Goal: Transaction & Acquisition: Purchase product/service

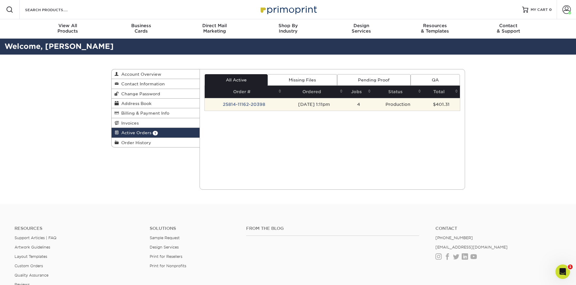
click at [237, 104] on td "25814-11162-20398" at bounding box center [244, 104] width 79 height 13
click at [243, 105] on td "25814-11162-20398" at bounding box center [244, 104] width 79 height 13
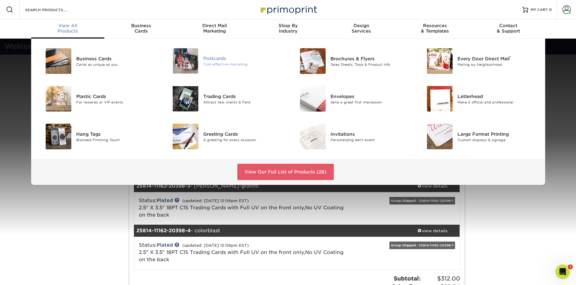
click at [219, 61] on div "Postcards" at bounding box center [243, 58] width 80 height 7
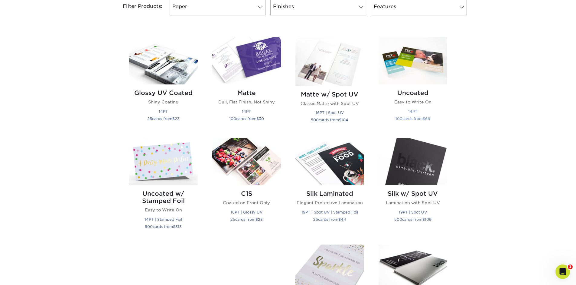
scroll to position [272, 0]
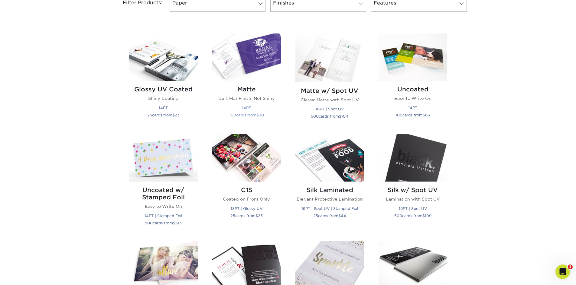
click at [247, 68] on img at bounding box center [246, 57] width 69 height 47
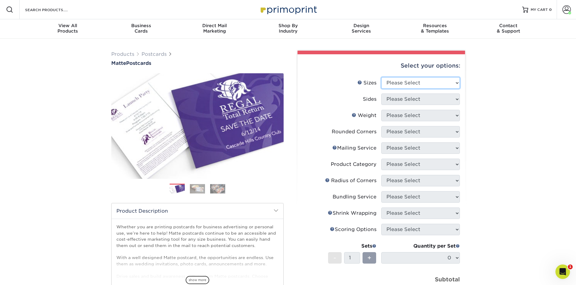
click at [457, 85] on select "Please Select 1.5" x 7" 2" x 4" 2" x 6" 2" x 7" 2" x 8" 2.12" x 5.5" 2.125" x 5…" at bounding box center [420, 82] width 79 height 11
select select "4.00x6.00"
click at [381, 77] on select "Please Select 1.5" x 7" 2" x 4" 2" x 6" 2" x 7" 2" x 8" 2.12" x 5.5" 2.125" x 5…" at bounding box center [420, 82] width 79 height 11
click at [458, 100] on select "Please Select Print Both Sides Print Front Only" at bounding box center [420, 99] width 79 height 11
select select "13abbda7-1d64-4f25-8bb2-c179b224825d"
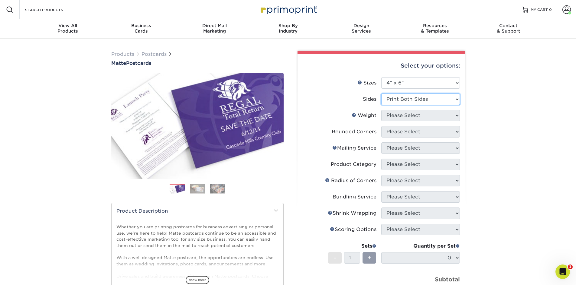
click at [381, 94] on select "Please Select Print Both Sides Print Front Only" at bounding box center [420, 99] width 79 height 11
click at [455, 117] on select "Please Select 16PT 14PT" at bounding box center [420, 115] width 79 height 11
select select "16PT"
click at [381, 110] on select "Please Select 16PT 14PT" at bounding box center [420, 115] width 79 height 11
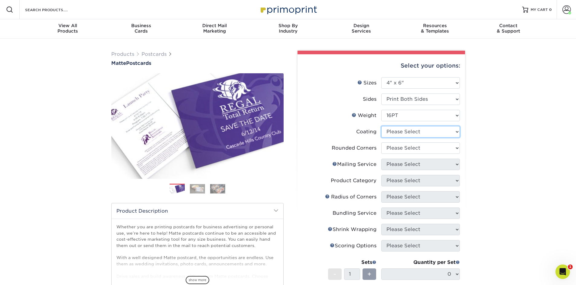
click at [456, 132] on select at bounding box center [420, 131] width 79 height 11
select select "121bb7b5-3b4d-429f-bd8d-bbf80e953313"
click at [381, 126] on select at bounding box center [420, 131] width 79 height 11
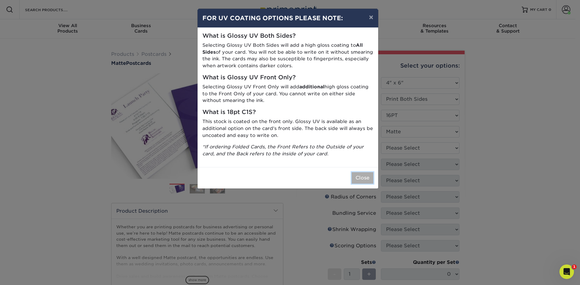
click at [363, 174] on button "Close" at bounding box center [363, 178] width 22 height 11
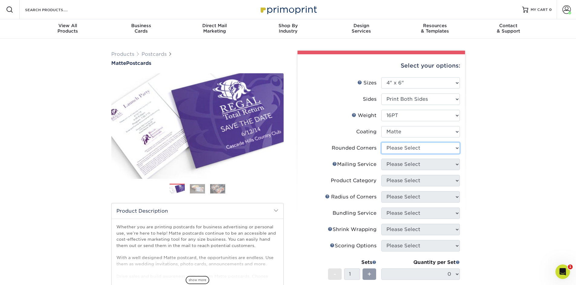
click at [459, 149] on select "Please Select Yes - Round 4 Corners No" at bounding box center [420, 148] width 79 height 11
select select "0"
click at [381, 143] on select "Please Select Yes - Round 4 Corners No" at bounding box center [420, 148] width 79 height 11
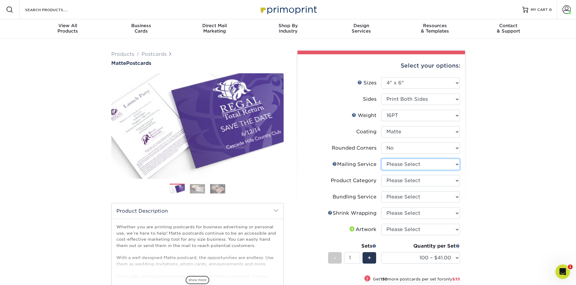
click at [457, 166] on select "Please Select No Direct Mailing Service No, I will mail/stamp/imprint Direct Ma…" at bounding box center [420, 164] width 79 height 11
select select "3e5e9bdd-d78a-4c28-a41d-fe1407925ca6"
click at [381, 159] on select "Please Select No Direct Mailing Service No, I will mail/stamp/imprint Direct Ma…" at bounding box center [420, 164] width 79 height 11
click at [455, 180] on select "Please Select Postcards" at bounding box center [420, 180] width 79 height 11
select select "9b7272e0-d6c8-4c3c-8e97-d3a1bcdab858"
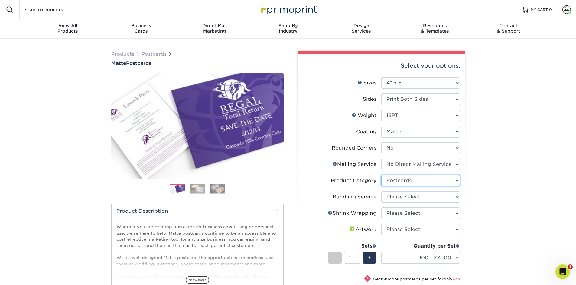
click at [381, 175] on select "Please Select Postcards" at bounding box center [420, 180] width 79 height 11
click at [456, 197] on select "Please Select No Bundling Services Yes, Bundles of 50 (+2 Days) Yes, Bundles of…" at bounding box center [420, 197] width 79 height 11
select select "58689abb-25c0-461c-a4c3-a80b627d6649"
click at [381, 192] on select "Please Select No Bundling Services Yes, Bundles of 50 (+2 Days) Yes, Bundles of…" at bounding box center [420, 197] width 79 height 11
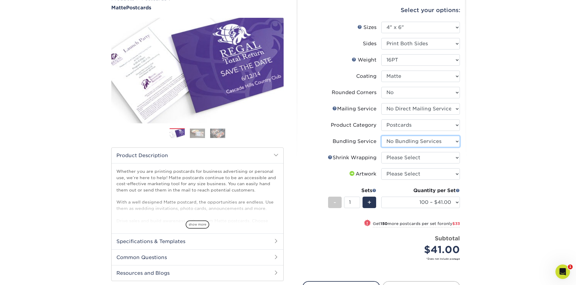
scroll to position [60, 0]
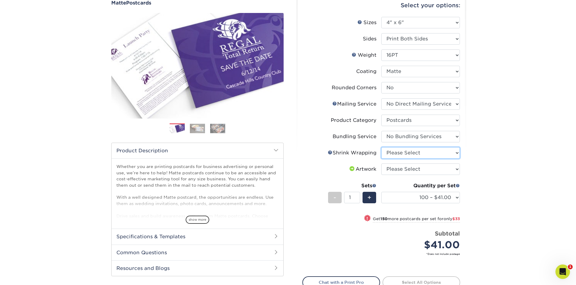
click at [455, 153] on select "Please Select No Shrink Wrapping Shrink Wrap 100 Per Package Shrink Wrap 50 Per…" at bounding box center [420, 152] width 79 height 11
select select "c8749376-e7da-41d0-b3dc-647faf84d907"
click at [381, 147] on select "Please Select No Shrink Wrapping Shrink Wrap 100 Per Package Shrink Wrap 50 Per…" at bounding box center [420, 152] width 79 height 11
click at [455, 169] on select "Please Select I will upload files I need a design - $150" at bounding box center [420, 169] width 79 height 11
select select "upload"
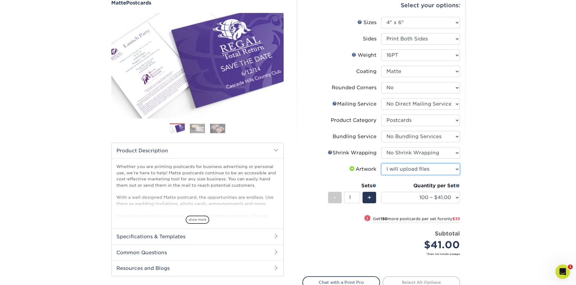
click at [381, 164] on select "Please Select I will upload files I need a design - $150" at bounding box center [420, 169] width 79 height 11
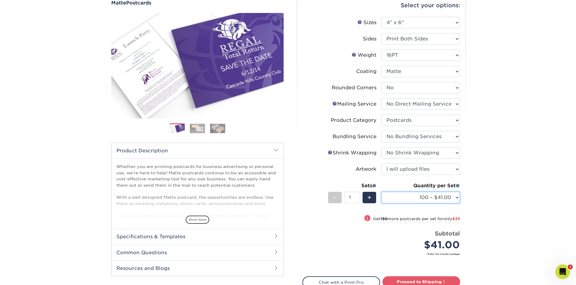
click at [456, 196] on select "100 – $41.00 250 – $74.00 500 – $88.00 1000 – $99.00 2500 – $205.00 5000 – $304…" at bounding box center [420, 197] width 79 height 11
select select "1000 – $99.00"
click at [381, 192] on select "100 – $41.00 250 – $74.00 500 – $88.00 1000 – $99.00 2500 – $205.00 5000 – $304…" at bounding box center [420, 197] width 79 height 11
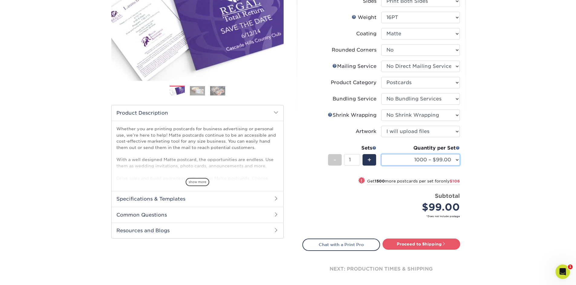
scroll to position [121, 0]
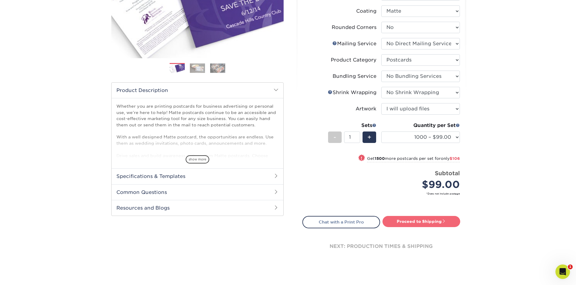
click at [442, 220] on span at bounding box center [443, 221] width 4 height 4
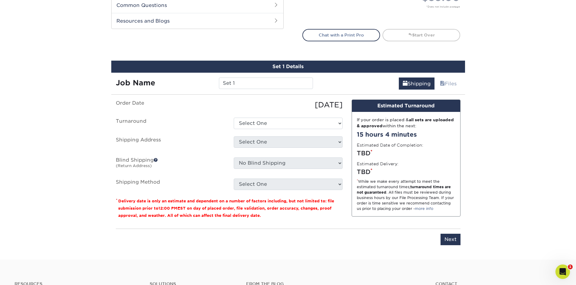
scroll to position [354, 0]
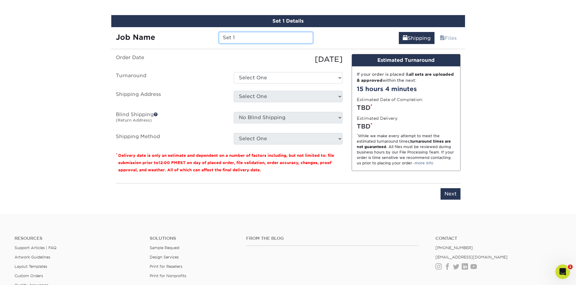
drag, startPoint x: 254, startPoint y: 39, endPoint x: 180, endPoint y: 37, distance: 73.7
click at [180, 37] on div "Job Name Set 1" at bounding box center [214, 37] width 206 height 11
type input "WhatNot"
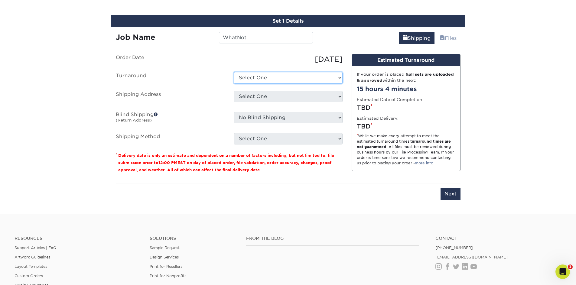
click at [310, 74] on select "Select One 2-4 Business Days 2 Day Next Business Day" at bounding box center [288, 77] width 109 height 11
select select "31c56d80-7293-4443-be03-b07f610ce024"
click at [234, 72] on select "Select One 2-4 Business Days 2 Day Next Business Day" at bounding box center [288, 77] width 109 height 11
click at [339, 94] on select "Select One Location Location + Add New Address" at bounding box center [288, 96] width 109 height 11
select select "283857"
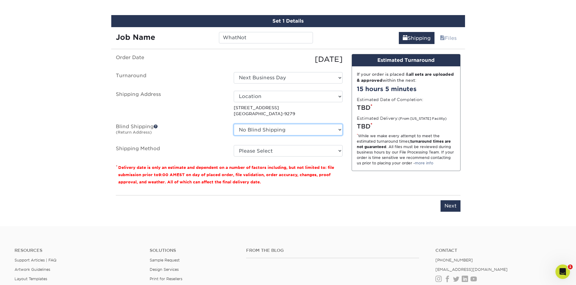
click at [340, 131] on select "No Blind Shipping Location Location + Add New Address" at bounding box center [288, 129] width 109 height 11
select select "283858"
click at [234, 124] on select "No Blind Shipping Location Location + Add New Address" at bounding box center [288, 129] width 109 height 11
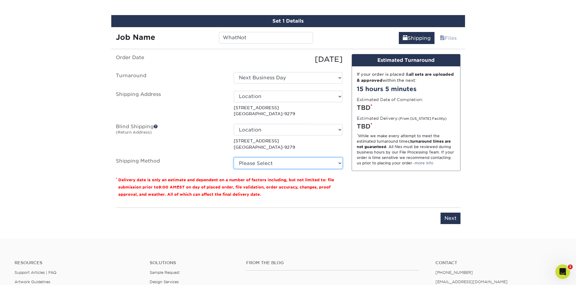
click at [340, 162] on select "Please Select Ground Shipping (+$43.36) 3 Day Shipping Service (+$59.67) 2 Day …" at bounding box center [288, 163] width 109 height 11
select select "03"
click at [234, 158] on select "Please Select Ground Shipping (+$43.36) 3 Day Shipping Service (+$59.67) 2 Day …" at bounding box center [288, 163] width 109 height 11
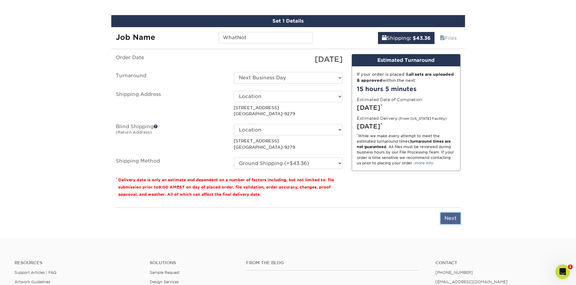
click at [451, 221] on input "Next" at bounding box center [450, 218] width 20 height 11
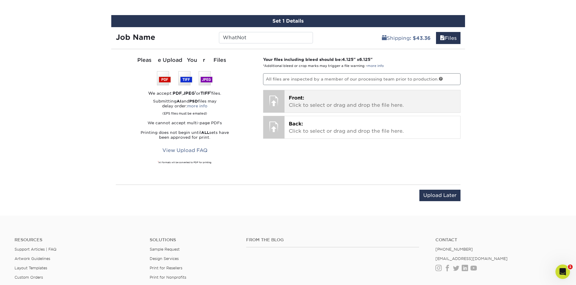
click at [322, 96] on p "Front: Click to select or drag and drop the file here." at bounding box center [372, 102] width 167 height 15
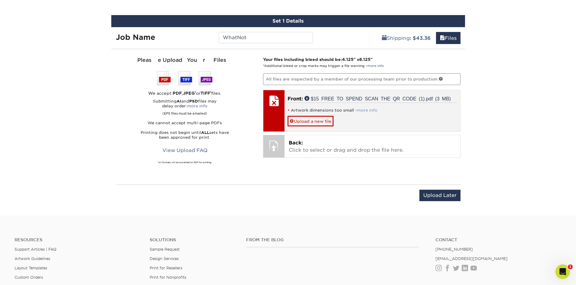
click at [366, 110] on link "more info" at bounding box center [367, 110] width 20 height 5
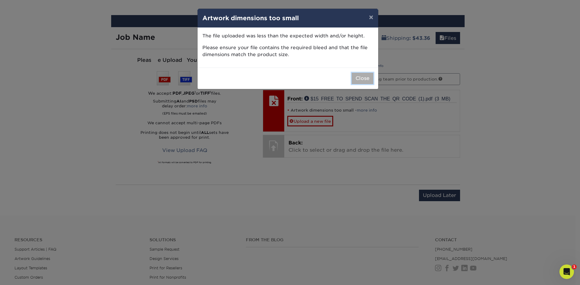
click at [362, 81] on button "Close" at bounding box center [363, 78] width 22 height 11
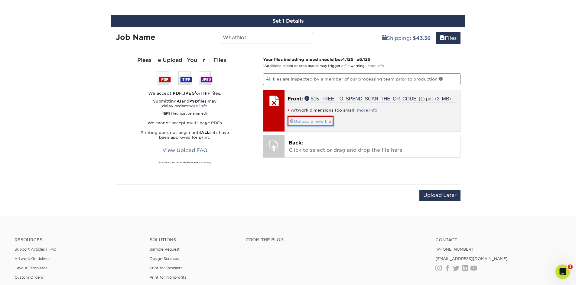
click at [315, 121] on link "Upload a new file" at bounding box center [310, 121] width 46 height 11
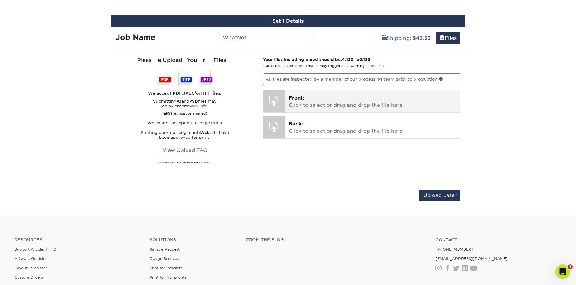
click at [334, 102] on p "Front: Click to select or drag and drop the file here." at bounding box center [372, 102] width 167 height 15
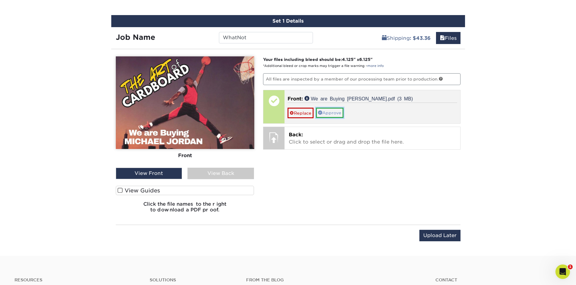
click at [334, 113] on link "Approve" at bounding box center [329, 113] width 27 height 10
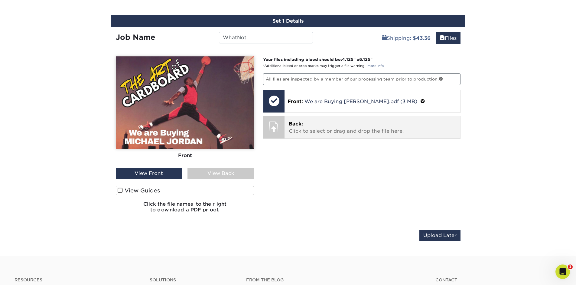
click at [320, 129] on p "Back: Click to select or drag and drop the file here." at bounding box center [372, 128] width 167 height 15
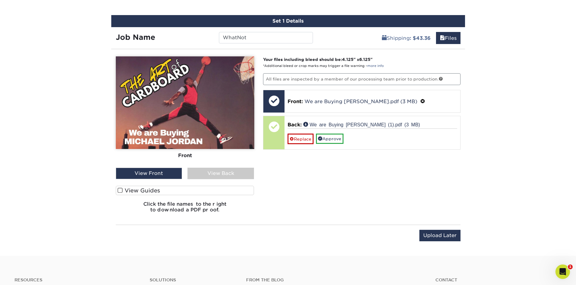
click at [122, 192] on span at bounding box center [120, 191] width 5 height 6
click at [0, 0] on input "View Guides" at bounding box center [0, 0] width 0 height 0
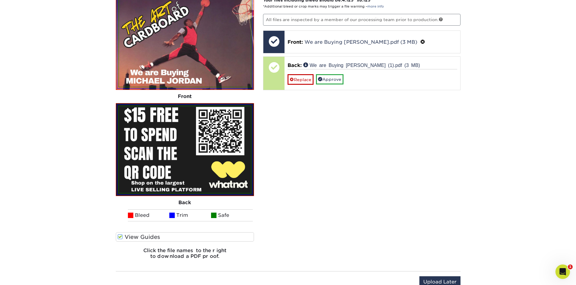
scroll to position [414, 0]
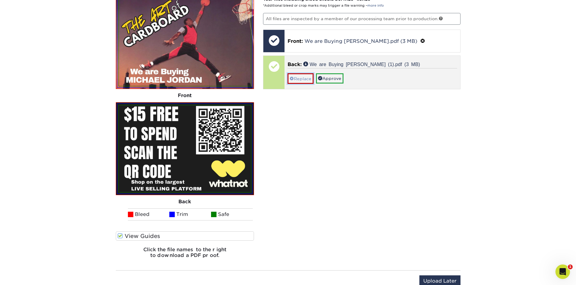
click at [297, 79] on link "Replace" at bounding box center [300, 78] width 26 height 11
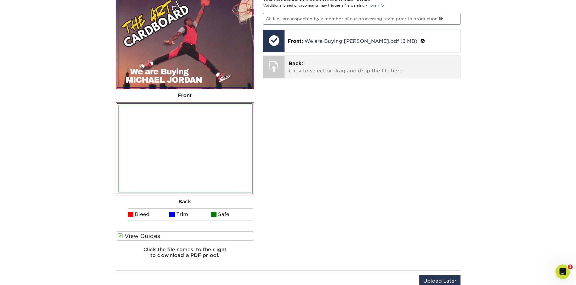
click at [306, 69] on p "Back: Click to select or drag and drop the file here." at bounding box center [372, 67] width 167 height 15
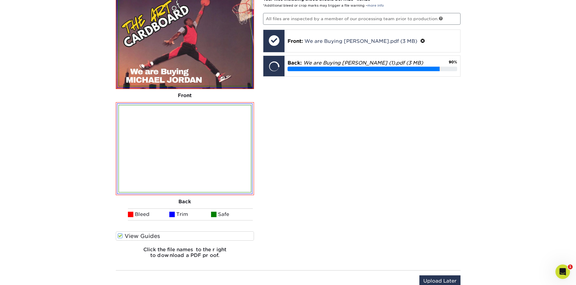
scroll to position [384, 0]
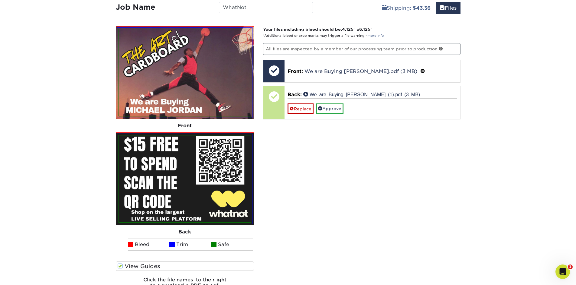
click at [424, 211] on div "Your files including bleed should be: 4.125 " x 6.125 " *Additional bleed or cr…" at bounding box center [361, 160] width 206 height 268
click at [333, 109] on link "Approve" at bounding box center [329, 109] width 27 height 10
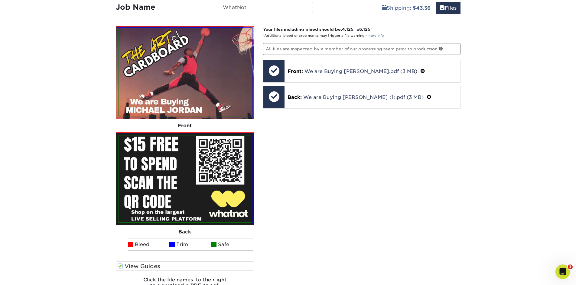
scroll to position [535, 0]
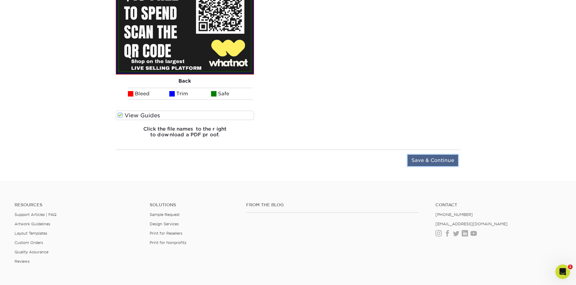
click at [441, 160] on input "Save & Continue" at bounding box center [432, 160] width 50 height 11
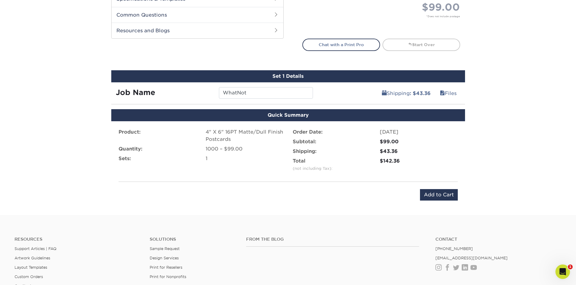
scroll to position [284, 0]
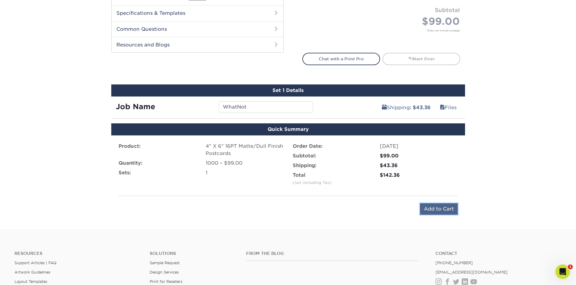
click at [436, 210] on input "Add to Cart" at bounding box center [439, 209] width 38 height 11
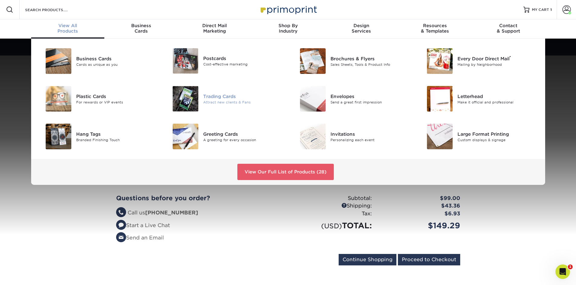
click at [227, 98] on div "Trading Cards" at bounding box center [243, 96] width 80 height 7
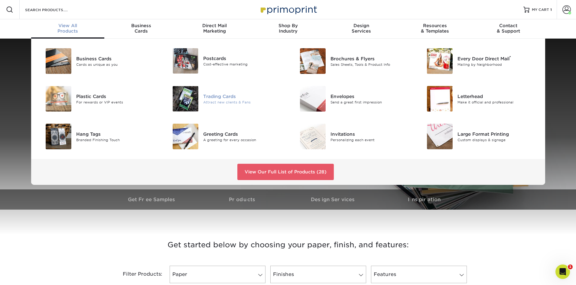
click at [220, 97] on div "Trading Cards" at bounding box center [243, 96] width 80 height 7
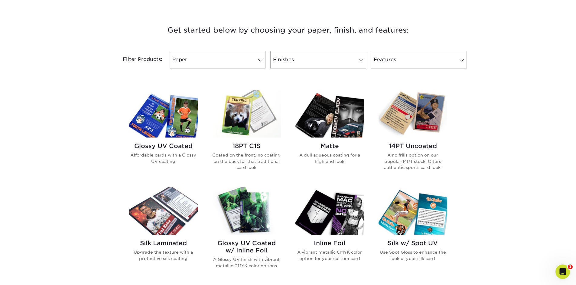
scroll to position [272, 0]
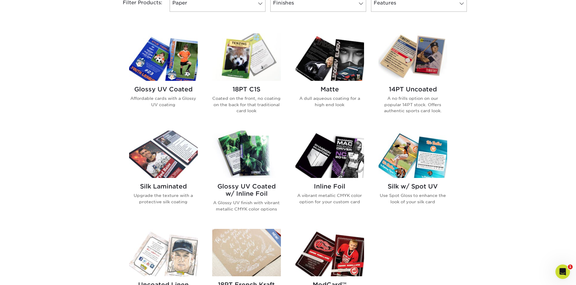
click at [342, 60] on img at bounding box center [329, 57] width 69 height 47
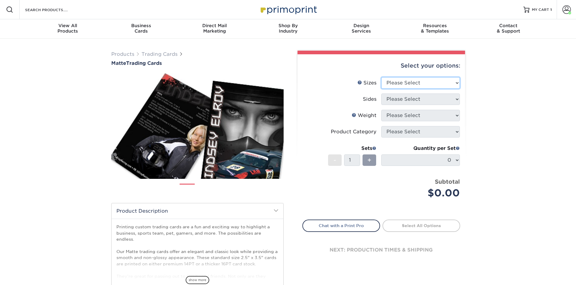
click at [454, 80] on select "Please Select 2.5" x 3.5"" at bounding box center [420, 82] width 79 height 11
select select "2.50x3.50"
click at [381, 77] on select "Please Select 2.5" x 3.5"" at bounding box center [420, 82] width 79 height 11
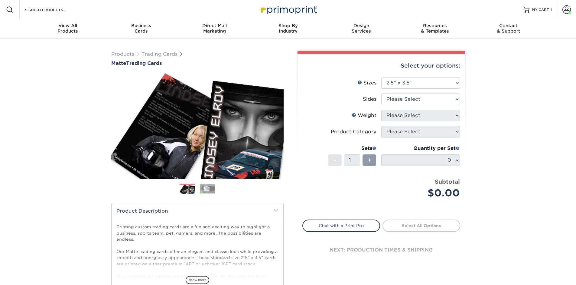
click at [459, 102] on ul "Sizes Help Sizes Please Select 2.5" x 3.5" Sides Please Select Coating -" at bounding box center [381, 142] width 158 height 131
click at [456, 97] on select "Please Select Print Both Sides Print Front Only" at bounding box center [420, 99] width 79 height 11
select select "13abbda7-1d64-4f25-8bb2-c179b224825d"
click at [381, 94] on select "Please Select Print Both Sides Print Front Only" at bounding box center [420, 99] width 79 height 11
click at [457, 117] on select "Please Select 16PT 14PT" at bounding box center [420, 115] width 79 height 11
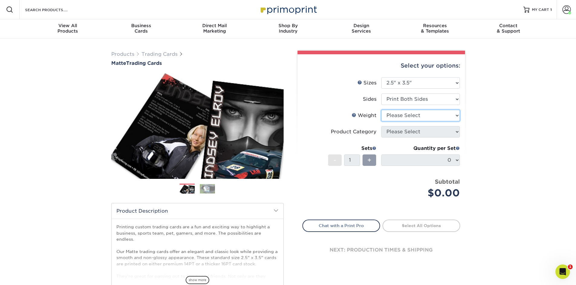
select select "16PT"
click at [381, 110] on select "Please Select 16PT 14PT" at bounding box center [420, 115] width 79 height 11
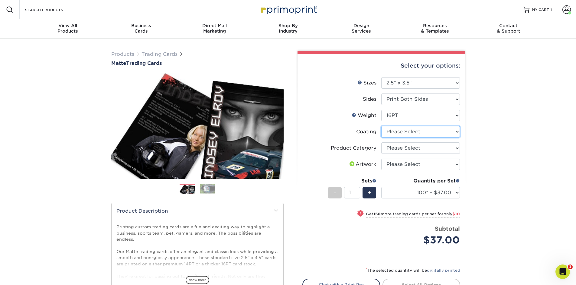
click at [458, 134] on select at bounding box center [420, 131] width 79 height 11
select select "121bb7b5-3b4d-429f-bd8d-bbf80e953313"
click at [381, 126] on select at bounding box center [420, 131] width 79 height 11
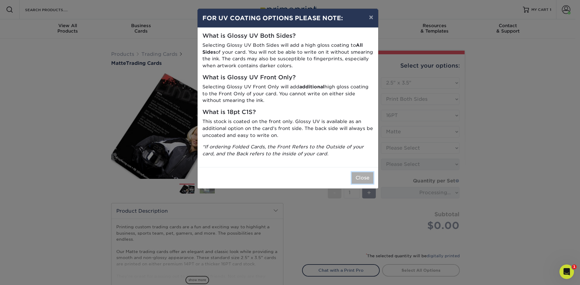
click at [362, 179] on button "Close" at bounding box center [363, 178] width 22 height 11
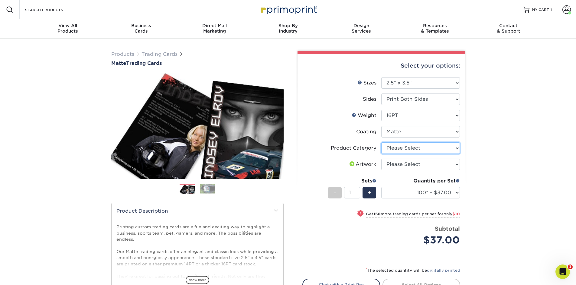
click at [457, 149] on select "Please Select Trading Cards" at bounding box center [420, 148] width 79 height 11
select select "c2f9bce9-36c2-409d-b101-c29d9d031e18"
click at [381, 143] on select "Please Select Trading Cards" at bounding box center [420, 148] width 79 height 11
click at [456, 164] on select "Please Select I will upload files I need a design - $100" at bounding box center [420, 164] width 79 height 11
select select "upload"
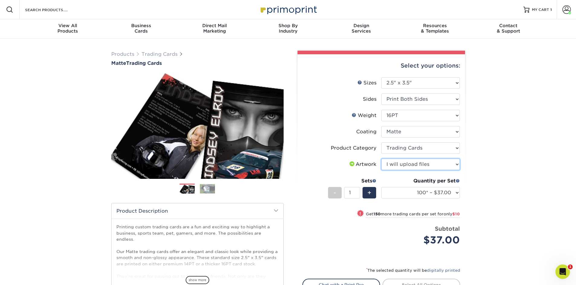
click at [381, 159] on select "Please Select I will upload files I need a design - $100" at bounding box center [420, 164] width 79 height 11
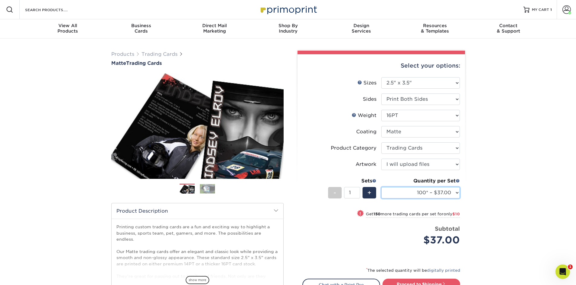
click at [456, 194] on select "100* – $37.00 250* – $47.00 500* – $58.00 1000 – $71.00 2500 – $141.00 5000 – $…" at bounding box center [420, 192] width 79 height 11
select select "1000 – $71.00"
click at [381, 187] on select "100* – $37.00 250* – $47.00 500* – $58.00 1000 – $71.00 2500 – $141.00 5000 – $…" at bounding box center [420, 192] width 79 height 11
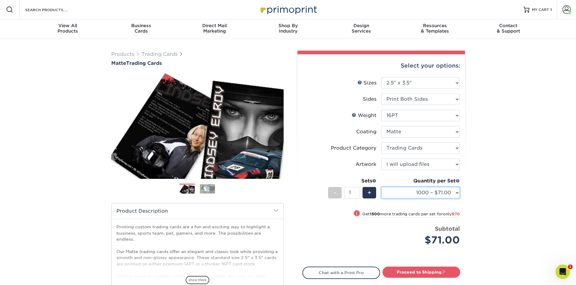
click at [456, 194] on select "100* – $37.00 250* – $47.00 500* – $58.00 1000 – $71.00 2500 – $141.00 5000 – $…" at bounding box center [420, 192] width 79 height 11
click at [434, 275] on link "Proceed to Shipping" at bounding box center [421, 272] width 78 height 11
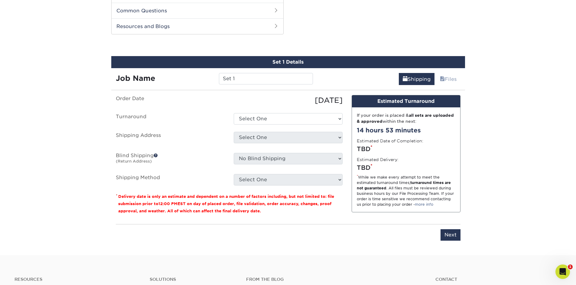
scroll to position [308, 0]
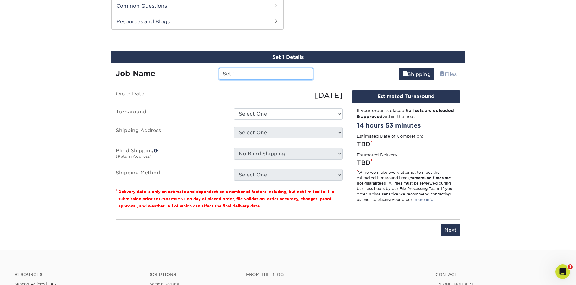
drag, startPoint x: 270, startPoint y: 78, endPoint x: 189, endPoint y: 82, distance: 80.7
click at [189, 82] on div "Set 1 Details Job Name Set 1 Shipping Files You've choosen mailing services! If…" at bounding box center [287, 147] width 353 height 192
type input "boom"
click at [340, 113] on select "Select One 2-4 Business Days 2 Day Next Business Day" at bounding box center [288, 113] width 109 height 11
select select "8fc8fca3-9ffe-442d-b31d-c4133cdfcbd4"
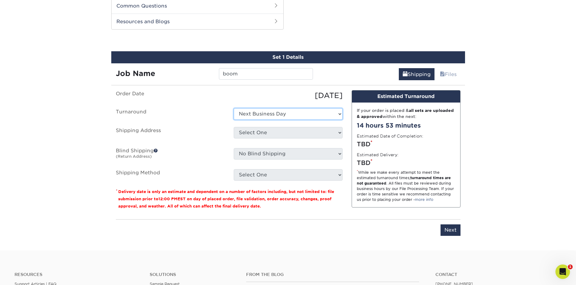
click at [234, 108] on select "Select One 2-4 Business Days 2 Day Next Business Day" at bounding box center [288, 113] width 109 height 11
click at [339, 134] on select "Select One Location Location + Add New Address" at bounding box center [288, 132] width 109 height 11
select select "283857"
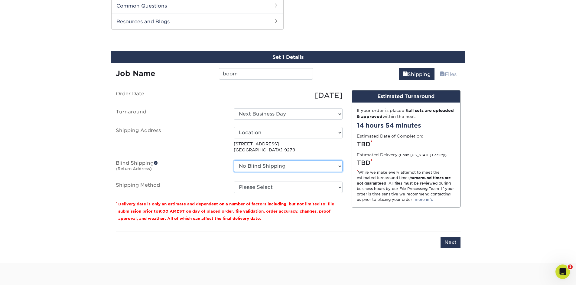
click at [337, 166] on select "No Blind Shipping Location Location + Add New Address" at bounding box center [288, 166] width 109 height 11
select select "283857"
click at [234, 161] on select "No Blind Shipping Location Location + Add New Address" at bounding box center [288, 166] width 109 height 11
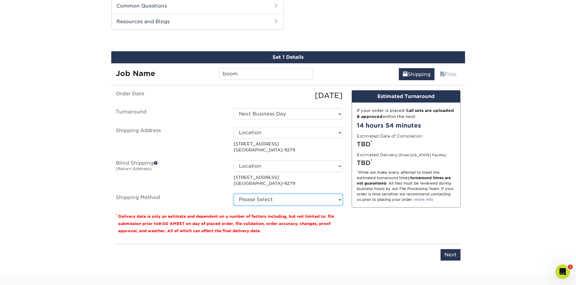
click at [339, 200] on select "Please Select Ground Shipping (+$43.03) 3 Day Shipping Service (+$49.12) 2 Day …" at bounding box center [288, 199] width 109 height 11
select select "03"
click at [234, 194] on select "Please Select Ground Shipping (+$43.03) 3 Day Shipping Service (+$49.12) 2 Day …" at bounding box center [288, 199] width 109 height 11
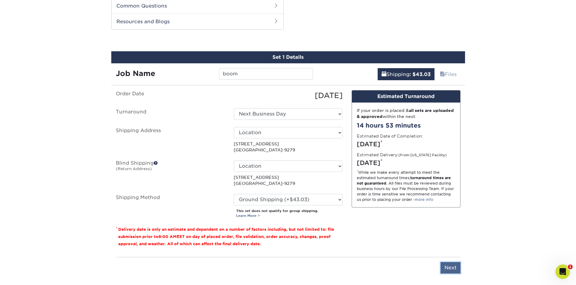
click at [451, 268] on input "Next" at bounding box center [450, 268] width 20 height 11
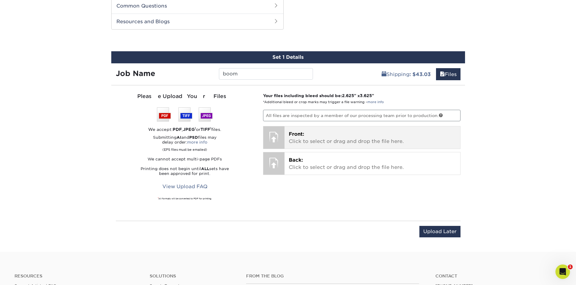
click at [318, 134] on p "Front: Click to select or drag and drop the file here." at bounding box center [372, 138] width 167 height 15
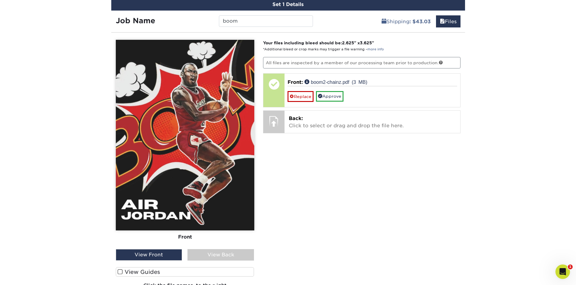
scroll to position [368, 0]
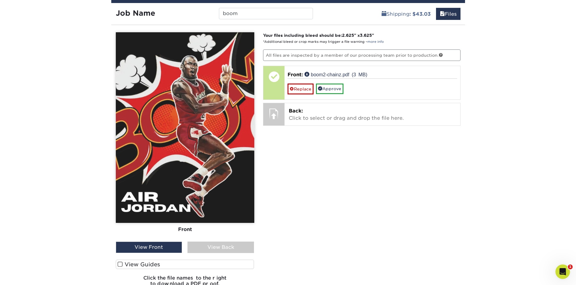
click at [120, 264] on span at bounding box center [120, 265] width 5 height 6
click at [0, 0] on input "View Guides" at bounding box center [0, 0] width 0 height 0
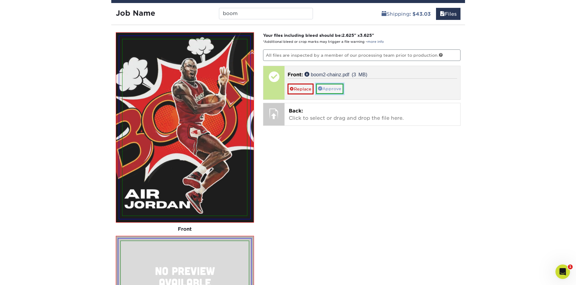
click at [328, 90] on link "Approve" at bounding box center [329, 89] width 27 height 10
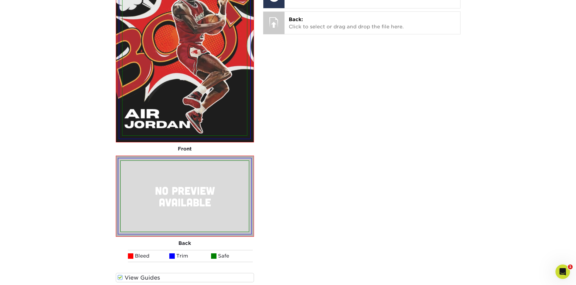
scroll to position [398, 0]
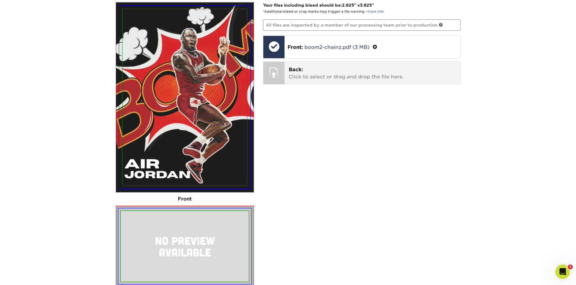
click at [313, 75] on p "Back: Click to select or drag and drop the file here." at bounding box center [372, 73] width 167 height 15
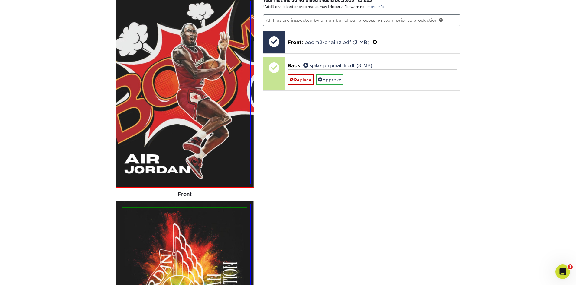
scroll to position [338, 0]
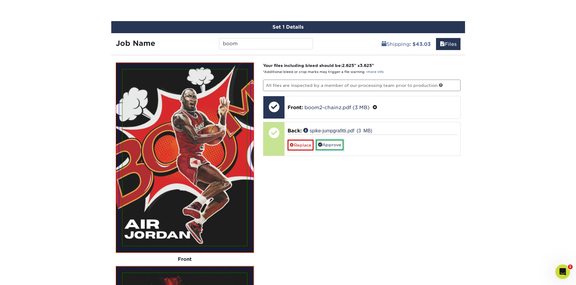
drag, startPoint x: 338, startPoint y: 146, endPoint x: 341, endPoint y: 148, distance: 3.3
click at [338, 146] on link "Approve" at bounding box center [329, 145] width 27 height 10
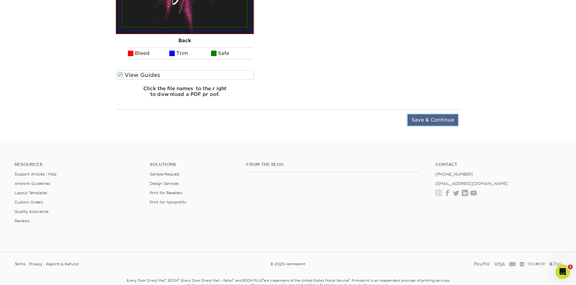
click at [435, 116] on input "Save & Continue" at bounding box center [432, 119] width 50 height 11
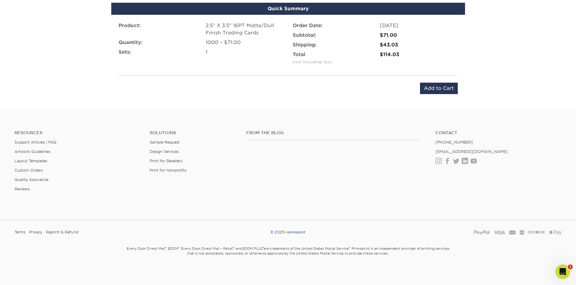
scroll to position [395, 0]
click at [440, 89] on input "Add to Cart" at bounding box center [439, 88] width 38 height 11
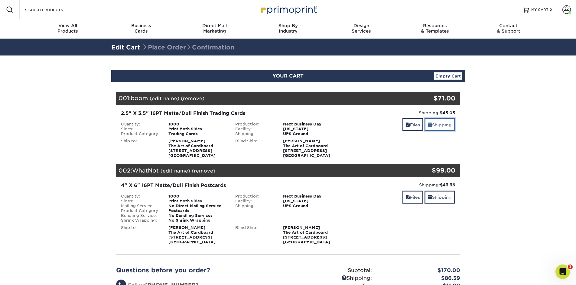
click at [443, 126] on link "Shipping" at bounding box center [439, 124] width 31 height 13
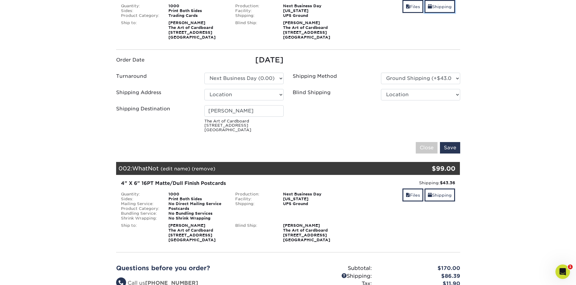
scroll to position [121, 0]
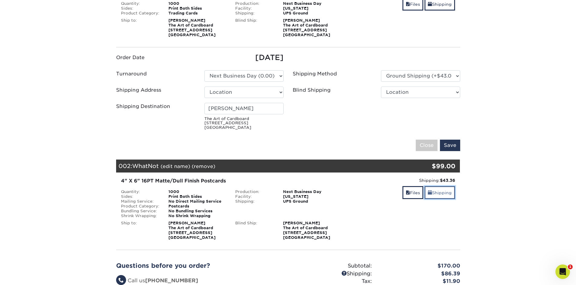
click at [442, 194] on link "Shipping" at bounding box center [439, 192] width 31 height 13
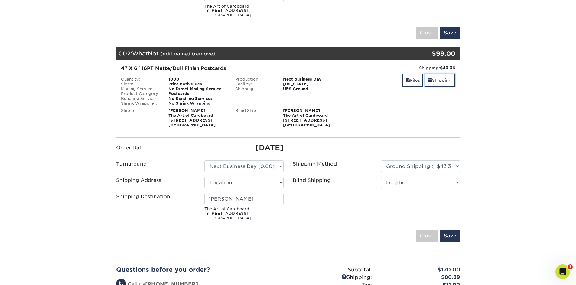
scroll to position [272, 0]
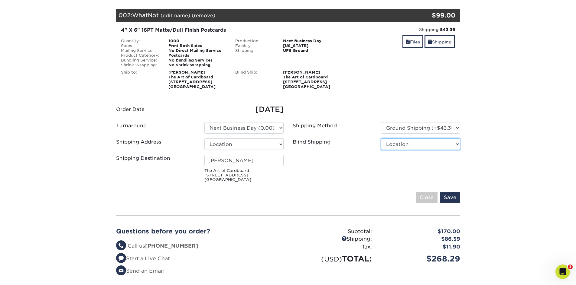
click at [455, 143] on select "No Blind Shipping Location Location + Add New Address" at bounding box center [420, 144] width 79 height 11
click at [533, 132] on section "YOUR CART Empty Cart Your Cart is Empty View Account Active Orders Order Histor…" at bounding box center [288, 52] width 576 height 537
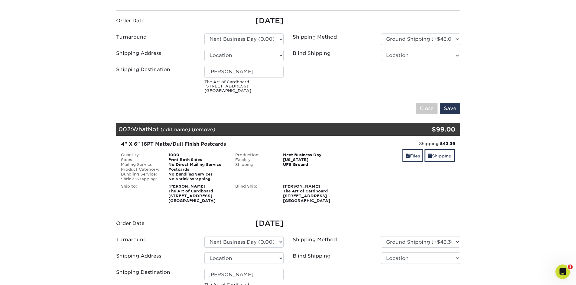
scroll to position [211, 0]
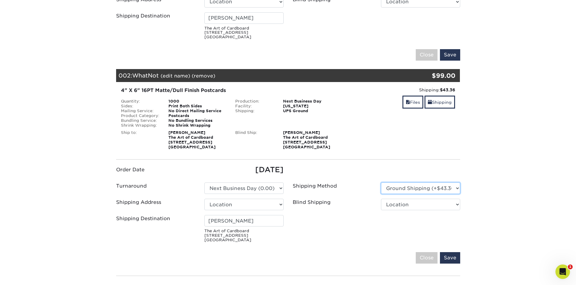
click at [457, 189] on select "Please Select Ground Shipping (+$43.36) 3 Day Shipping Service (+$59.67) 2 Day …" at bounding box center [420, 188] width 79 height 11
click at [381, 183] on select "Please Select Ground Shipping (+$43.36) 3 Day Shipping Service (+$59.67) 2 Day …" at bounding box center [420, 188] width 79 height 11
click at [453, 258] on input "Save" at bounding box center [450, 258] width 20 height 11
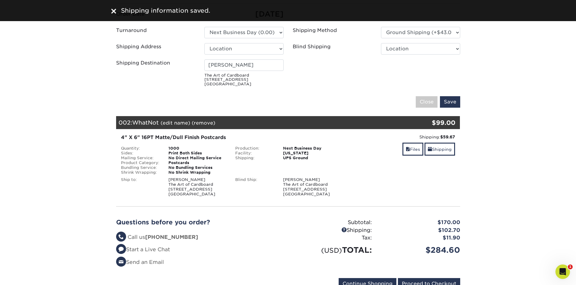
scroll to position [121, 0]
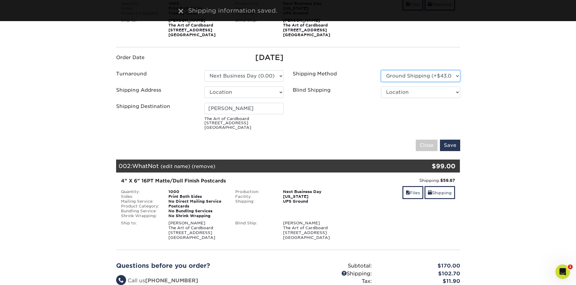
click at [458, 77] on select "Please Select Ground Shipping (+$43.03) 3 Day Shipping Service (+$49.12) 2 Day …" at bounding box center [420, 75] width 79 height 11
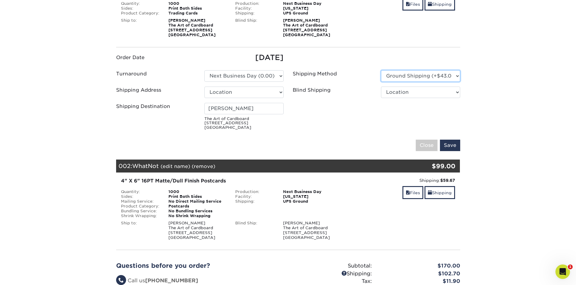
click at [381, 70] on select "Please Select Ground Shipping (+$43.03) 3 Day Shipping Service (+$49.12) 2 Day …" at bounding box center [420, 75] width 79 height 11
click at [453, 144] on input "Save" at bounding box center [450, 145] width 20 height 11
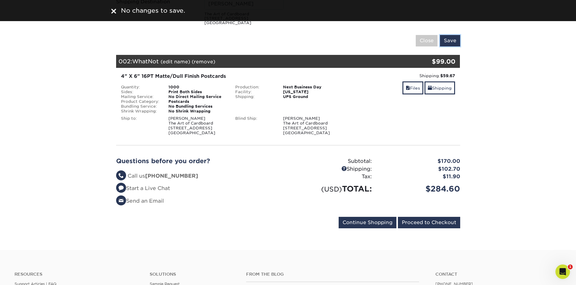
scroll to position [211, 0]
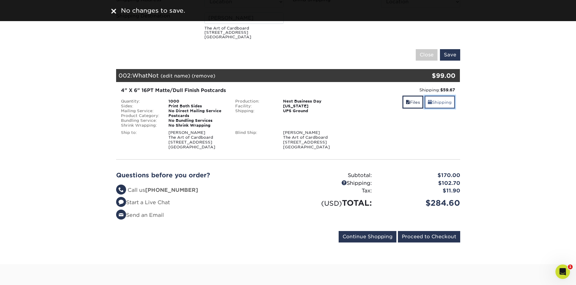
click at [437, 104] on link "Shipping" at bounding box center [439, 102] width 31 height 13
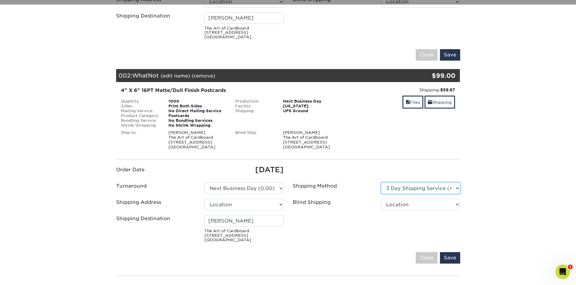
click at [458, 187] on select "Please Select Ground Shipping (+$43.36) 3 Day Shipping Service (+$59.67) 2 Day …" at bounding box center [420, 188] width 79 height 11
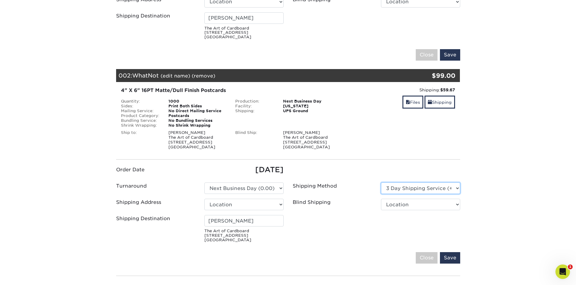
select select "03"
click at [381, 183] on select "Please Select Ground Shipping (+$43.36) 3 Day Shipping Service (+$59.67) 2 Day …" at bounding box center [420, 188] width 79 height 11
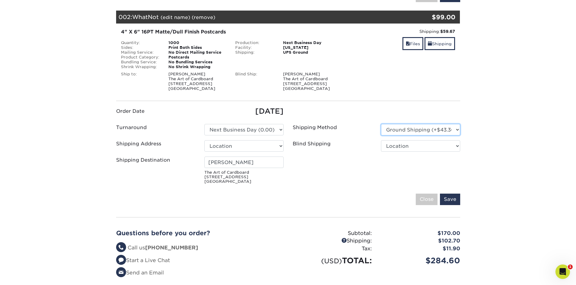
scroll to position [272, 0]
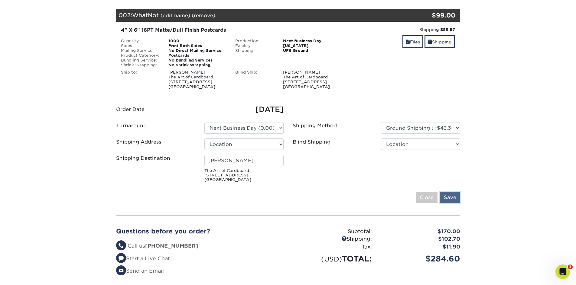
click at [456, 198] on input "Save" at bounding box center [450, 197] width 20 height 11
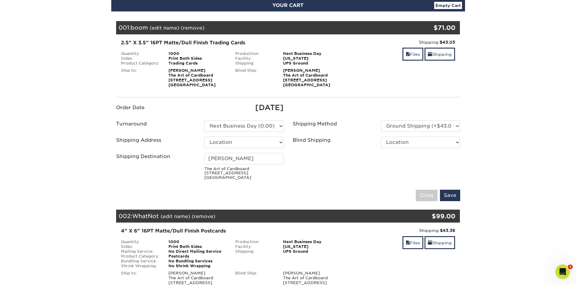
scroll to position [121, 0]
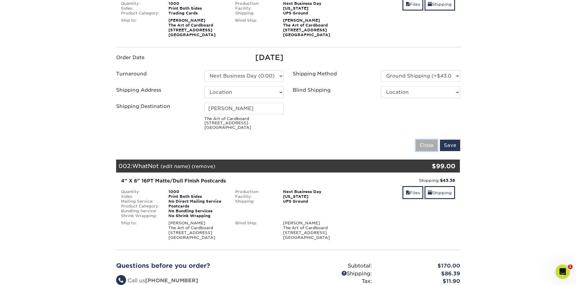
click at [427, 145] on input "Close" at bounding box center [426, 145] width 22 height 11
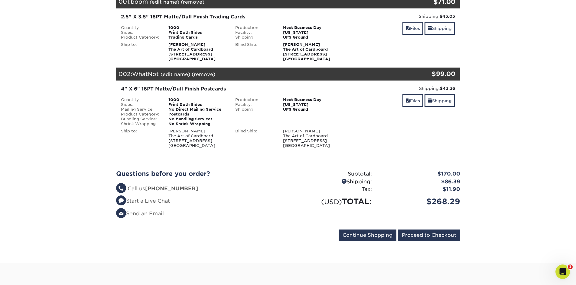
scroll to position [181, 0]
